Goal: Find contact information: Find contact information

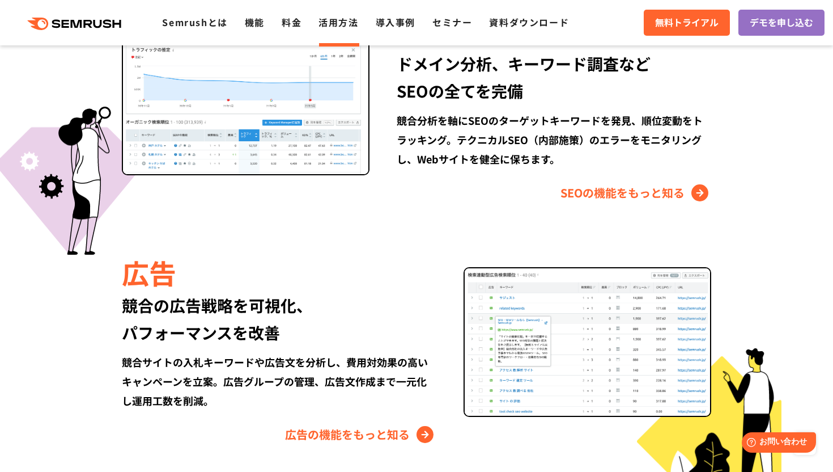
click at [327, 16] on link "活用方法" at bounding box center [339, 22] width 40 height 14
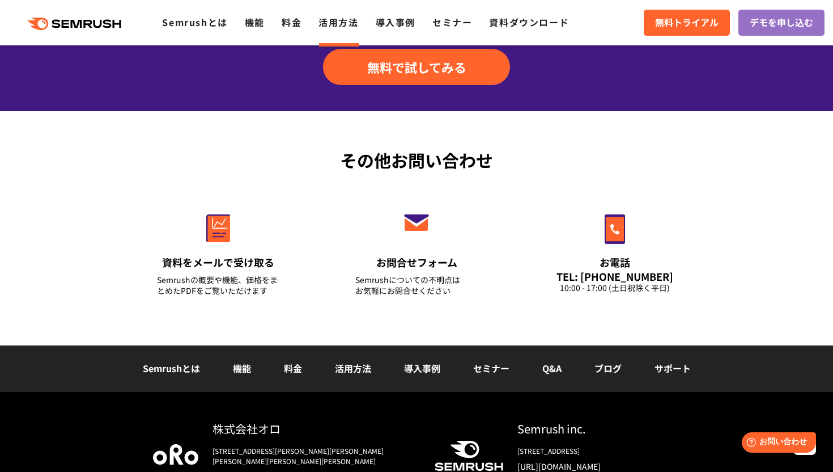
click at [588, 362] on li "ブログ" at bounding box center [608, 368] width 60 height 15
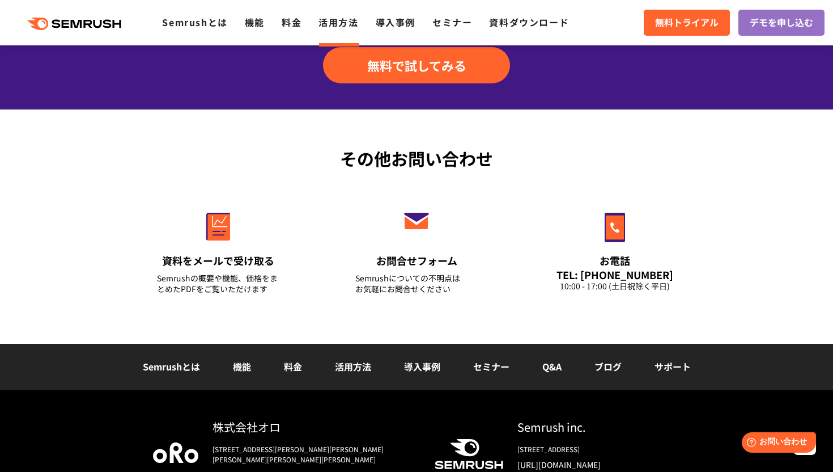
scroll to position [1659, 0]
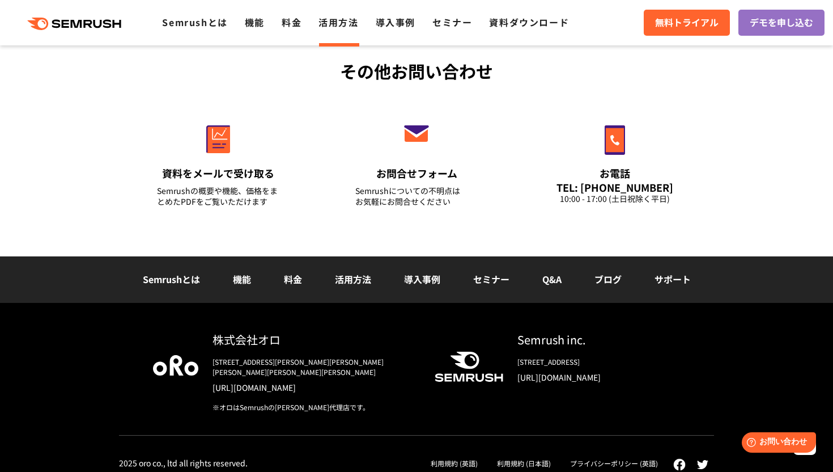
click at [780, 179] on div "その他お問い合わせ 資料をメールで受け取る Semrushの概要や機能、価格をまとめたPDFをご覧いただけます お問合せフォーム Semrushについての不明…" at bounding box center [416, 139] width 833 height 234
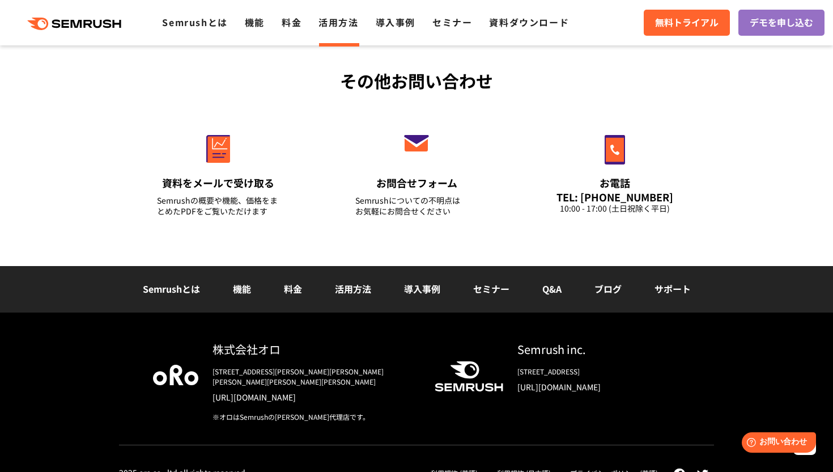
scroll to position [1649, 0]
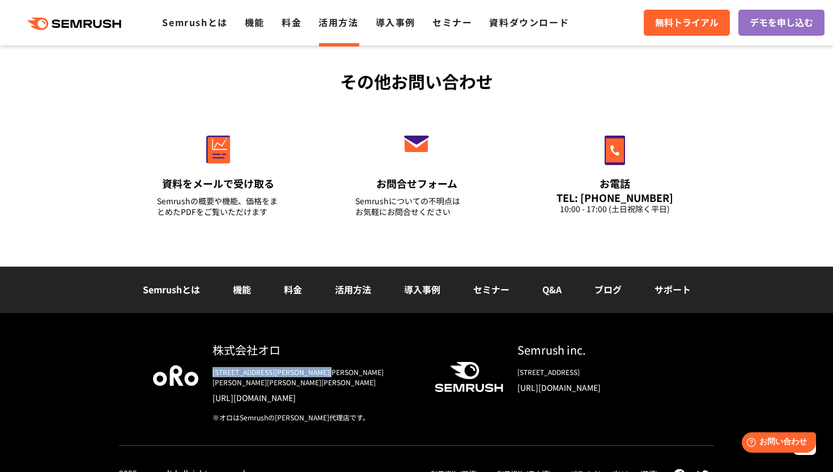
drag, startPoint x: 213, startPoint y: 375, endPoint x: 380, endPoint y: 374, distance: 166.6
click at [380, 374] on div "〒153-0063　東京都目黒区目黒3-9-1 目黒須田ビル" at bounding box center [315, 377] width 204 height 20
copy div "〒153-0063　東京都目黒区目黒3-9-1 目黒須田ビル"
drag, startPoint x: 515, startPoint y: 371, endPoint x: 674, endPoint y: 368, distance: 159.3
click at [674, 368] on div "Semrush inc. 800 Boylston Street Suite 2475 Boston, MA 02199 https://www.semrus…" at bounding box center [591, 371] width 177 height 61
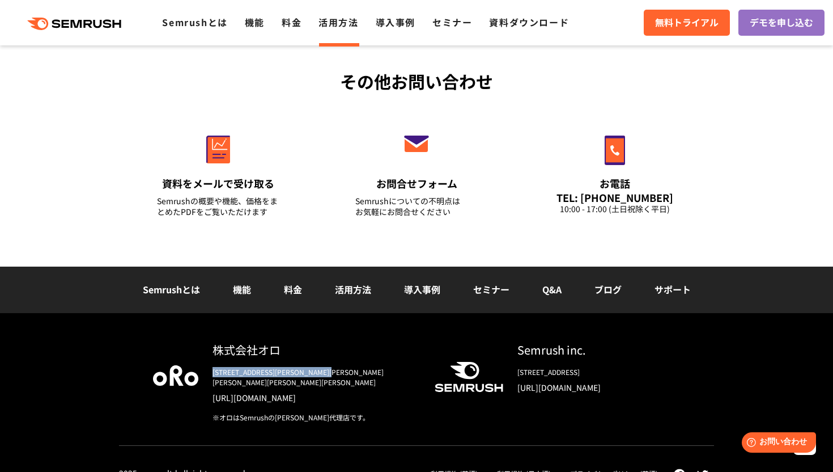
click at [674, 368] on div "[STREET_ADDRESS]" at bounding box center [598, 372] width 163 height 10
drag, startPoint x: 698, startPoint y: 368, endPoint x: 602, endPoint y: 368, distance: 95.8
click at [602, 368] on div "株式会社オロ 〒153-0063　東京都目黒区目黒3-9-1 目黒須田ビル https://www.oro.com/ja/ ※オロはSemrushの日本総代理…" at bounding box center [416, 393] width 595 height 104
click at [687, 367] on div "株式会社オロ 〒153-0063　東京都目黒区目黒3-9-1 目黒須田ビル https://www.oro.com/ja/ ※オロはSemrushの日本総代理…" at bounding box center [416, 393] width 595 height 104
drag, startPoint x: 518, startPoint y: 350, endPoint x: 605, endPoint y: 350, distance: 86.7
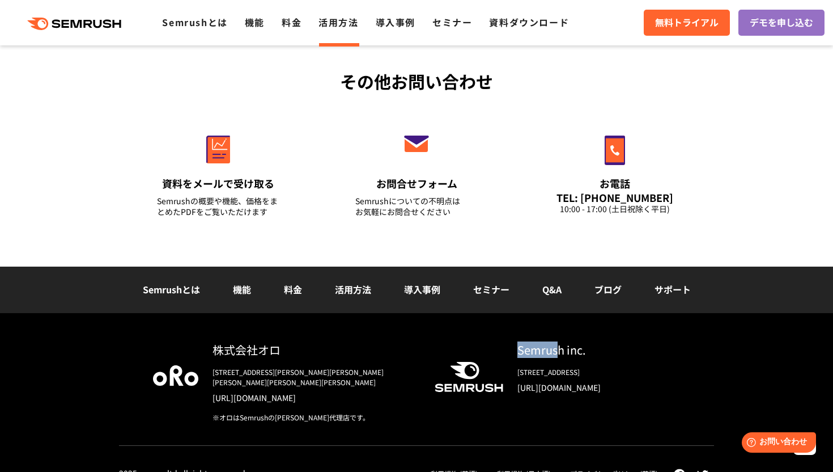
click at [605, 350] on div "Semrush inc." at bounding box center [598, 349] width 163 height 16
click at [621, 350] on div "Semrush inc." at bounding box center [598, 349] width 163 height 16
drag, startPoint x: 516, startPoint y: 372, endPoint x: 685, endPoint y: 369, distance: 168.9
click at [685, 369] on div "株式会社オロ 〒153-0063　東京都目黒区目黒3-9-1 目黒須田ビル https://www.oro.com/ja/ ※オロはSemrushの日本総代理…" at bounding box center [416, 393] width 595 height 104
copy div "[STREET_ADDRESS]"
